Goal: Task Accomplishment & Management: Manage account settings

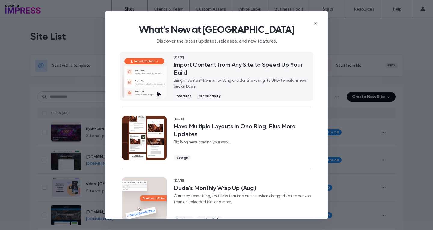
click at [263, 73] on span "Import Content from Any Site to Speed Up Your Build" at bounding box center [242, 69] width 137 height 16
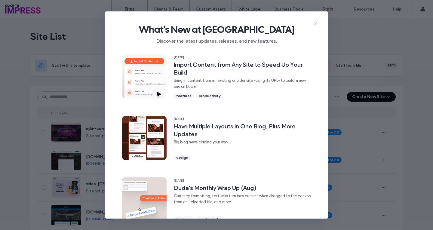
click at [316, 24] on icon at bounding box center [315, 23] width 5 height 5
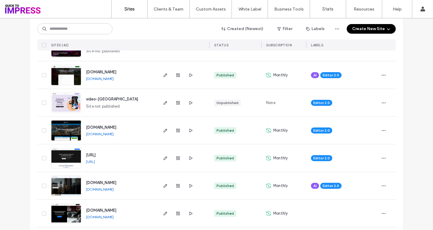
scroll to position [98, 0]
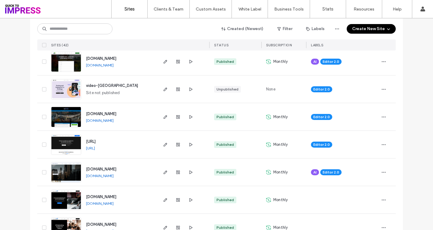
click at [137, 36] on div "Created (Newest) Filter Labels Create New Site SITES (42) STATUS SUBSCRIPTION L…" at bounding box center [216, 34] width 358 height 32
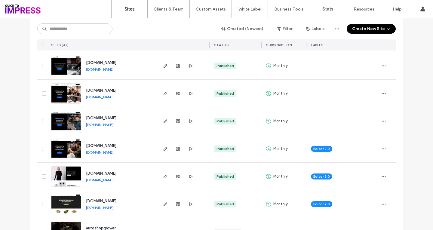
scroll to position [296, 0]
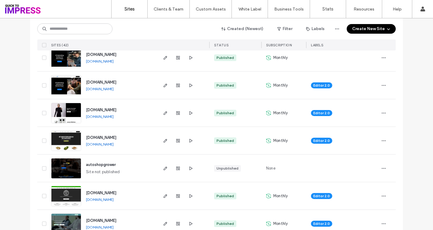
click at [106, 145] on link "[DOMAIN_NAME]" at bounding box center [100, 144] width 28 height 5
click at [172, 140] on div at bounding box center [178, 140] width 32 height 27
click at [175, 141] on icon "button" at bounding box center [177, 140] width 5 height 5
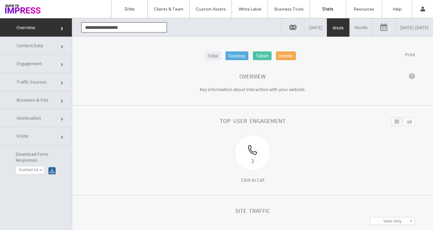
click at [203, 40] on div "Total Desktop Tablet Mobile Print Overview Key information about interaction wi…" at bounding box center [252, 142] width 361 height 212
click at [281, 29] on link at bounding box center [292, 27] width 23 height 18
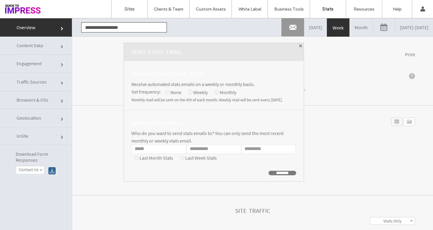
click at [299, 47] on span at bounding box center [300, 45] width 3 height 3
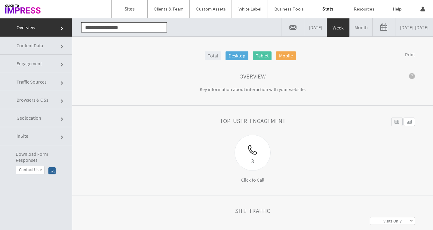
click at [29, 9] on div at bounding box center [39, 9] width 68 height 10
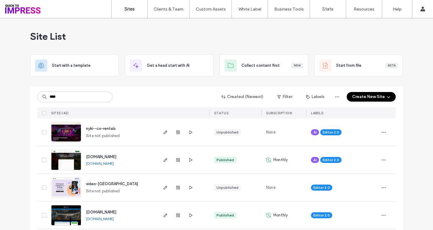
type input "****"
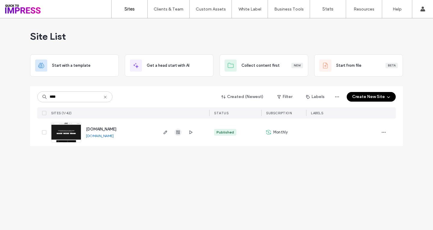
click at [177, 131] on icon "button" at bounding box center [177, 132] width 5 height 5
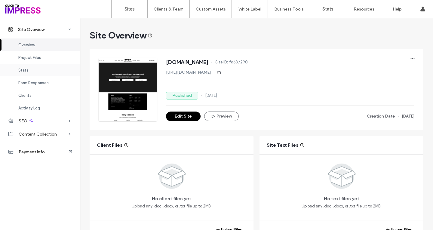
click at [27, 72] on span "Stats" at bounding box center [23, 70] width 10 height 5
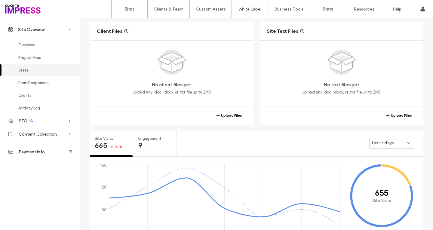
scroll to position [76, 0]
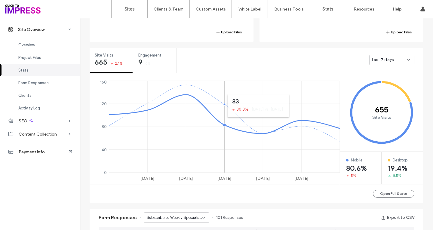
scroll to position [345, 0]
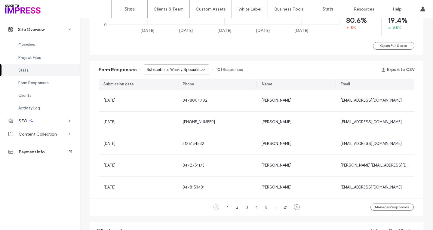
click at [28, 72] on div "Stats" at bounding box center [40, 70] width 80 height 13
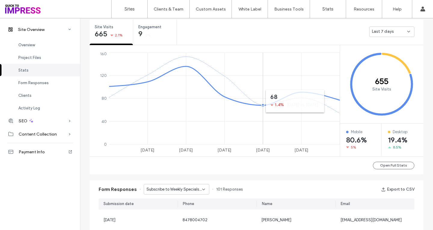
scroll to position [224, 0]
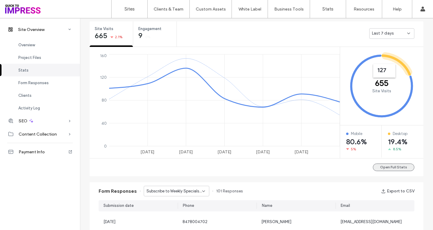
click at [379, 165] on button "Open Full Stats" at bounding box center [393, 167] width 41 height 8
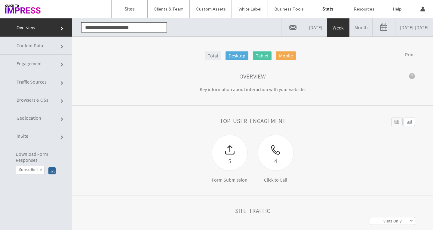
click at [281, 28] on link at bounding box center [292, 27] width 23 height 18
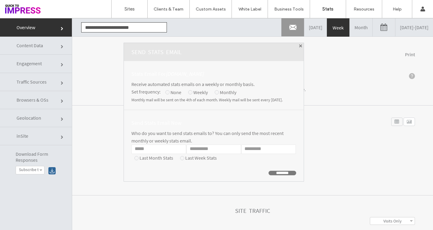
click at [188, 91] on div at bounding box center [190, 92] width 4 height 4
click at [133, 148] on input "Email" at bounding box center [158, 149] width 55 height 9
paste input "**********"
click at [131, 147] on input "**********" at bounding box center [158, 149] width 55 height 9
type input "**********"
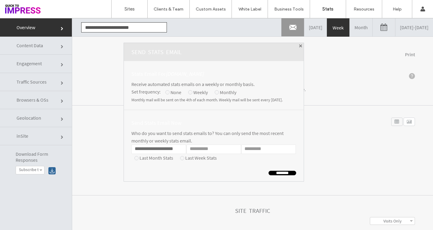
click at [186, 146] on input "First name" at bounding box center [213, 149] width 55 height 9
type input "****"
type input "******"
click at [185, 158] on div "Last Week Stats" at bounding box center [201, 158] width 32 height 8
click at [299, 46] on span at bounding box center [300, 45] width 3 height 3
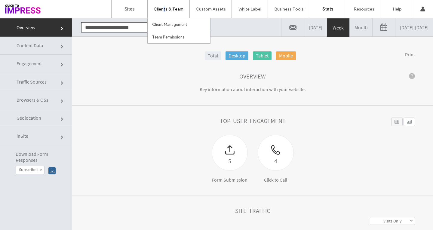
click at [164, 8] on label "Clients & Team" at bounding box center [169, 9] width 30 height 5
click at [169, 28] on link "Client Management" at bounding box center [181, 24] width 58 height 12
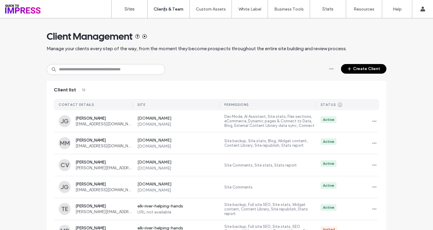
click at [189, 63] on div "Client Management Manage your clients every step of the way, from the moment th…" at bounding box center [217, 41] width 340 height 46
click at [121, 69] on input at bounding box center [106, 69] width 118 height 11
click at [114, 72] on input at bounding box center [106, 69] width 118 height 11
click at [347, 71] on icon "button" at bounding box center [349, 68] width 5 height 5
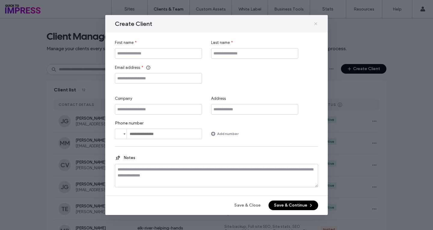
click at [318, 25] on icon at bounding box center [315, 23] width 5 height 5
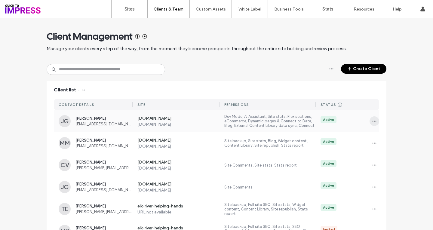
click at [374, 121] on icon "button" at bounding box center [374, 121] width 5 height 5
click at [377, 136] on span at bounding box center [376, 136] width 7 height 7
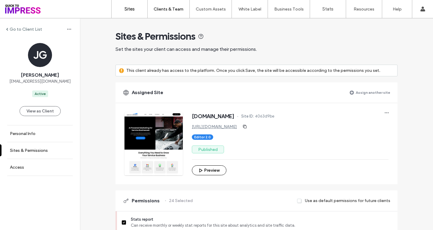
click at [130, 9] on label "Sites" at bounding box center [129, 8] width 10 height 5
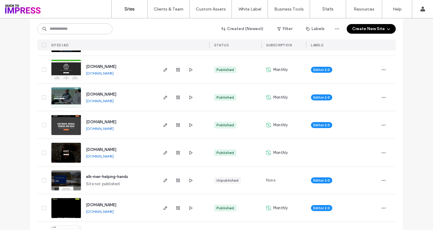
scroll to position [345, 0]
